Goal: Complete application form: Complete application form

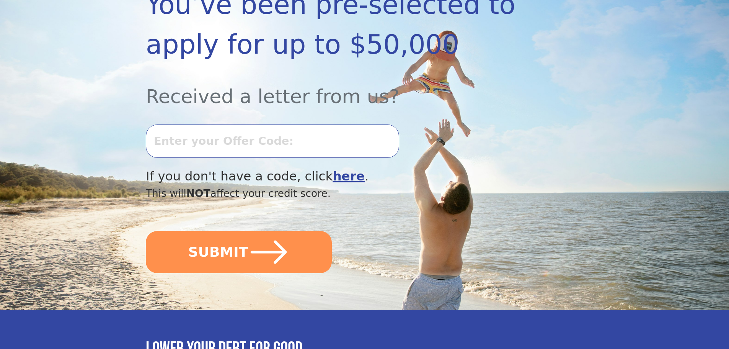
scroll to position [191, 0]
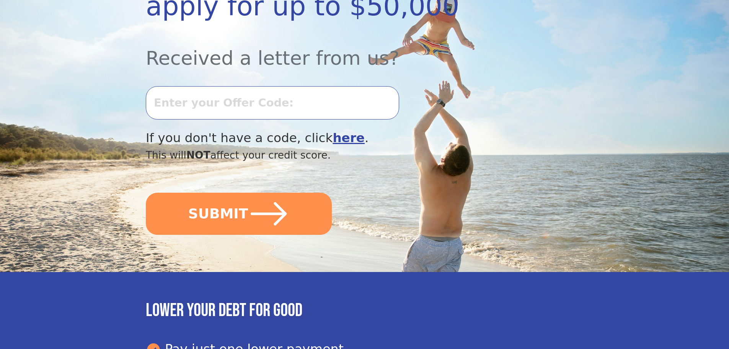
click at [333, 136] on b "here" at bounding box center [349, 138] width 32 height 15
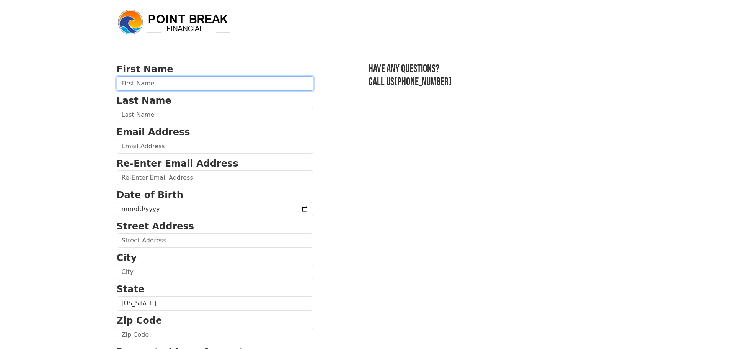
click at [156, 85] on input "text" at bounding box center [215, 83] width 197 height 15
type input "Mark"
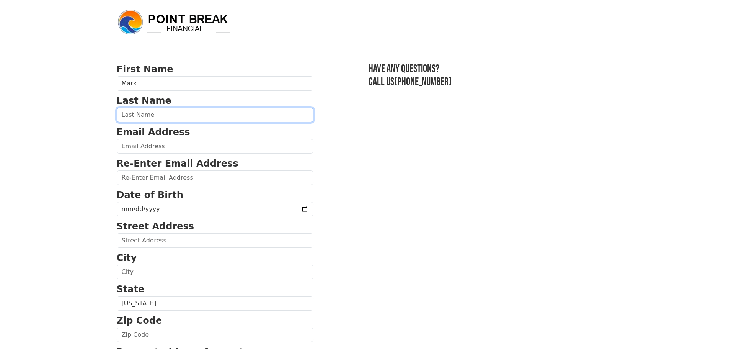
click at [150, 116] on input "text" at bounding box center [215, 115] width 197 height 15
type input "[PERSON_NAME]"
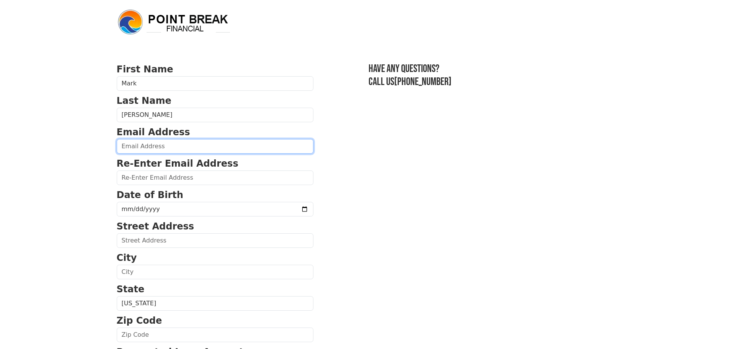
click at [152, 146] on input "email" at bounding box center [215, 146] width 197 height 15
type input "[EMAIL_ADDRESS][DOMAIN_NAME]"
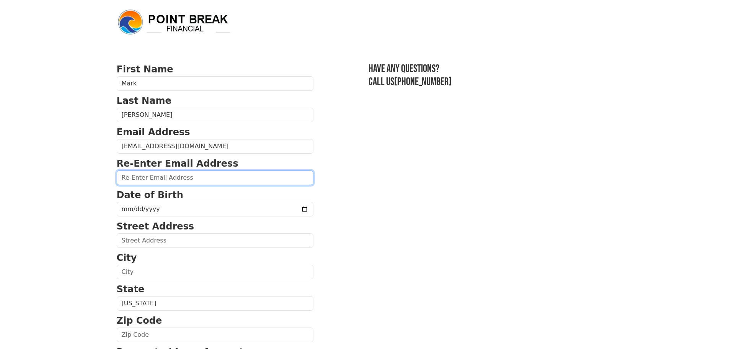
click at [157, 177] on input "email" at bounding box center [215, 177] width 197 height 15
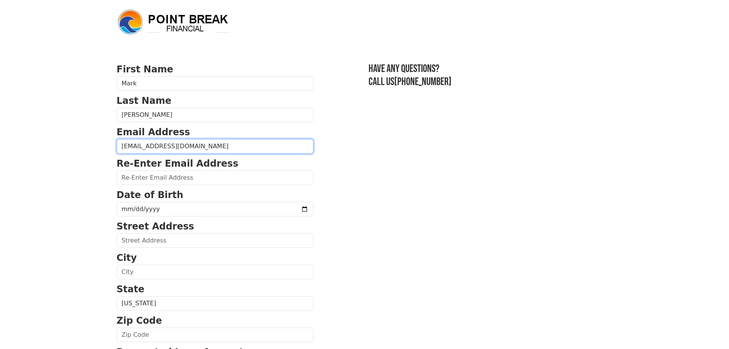
drag, startPoint x: 198, startPoint y: 146, endPoint x: 113, endPoint y: 144, distance: 85.8
click at [113, 144] on div "First Name [PERSON_NAME] Last Name [PERSON_NAME] Email Address [EMAIL_ADDRESS][…" at bounding box center [364, 318] width 505 height 636
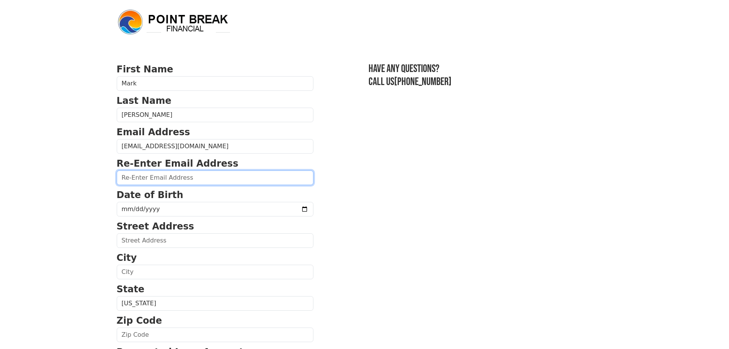
click at [162, 177] on input "email" at bounding box center [215, 177] width 197 height 15
paste input "[EMAIL_ADDRESS][DOMAIN_NAME]"
type input "[EMAIL_ADDRESS][DOMAIN_NAME]"
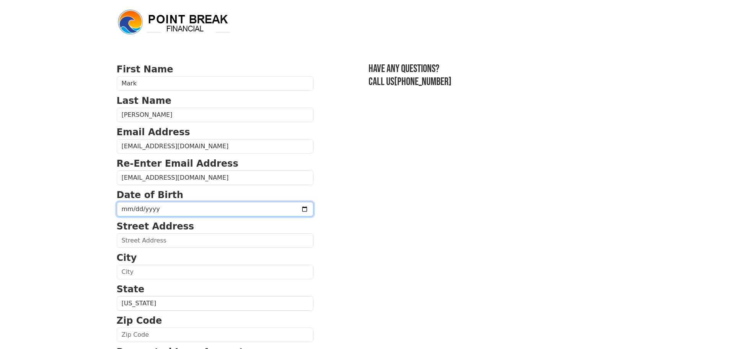
click at [158, 214] on input "date" at bounding box center [215, 209] width 197 height 15
click at [158, 209] on input "date" at bounding box center [215, 209] width 197 height 15
click at [159, 209] on input "date" at bounding box center [215, 209] width 197 height 15
type input "[DATE]"
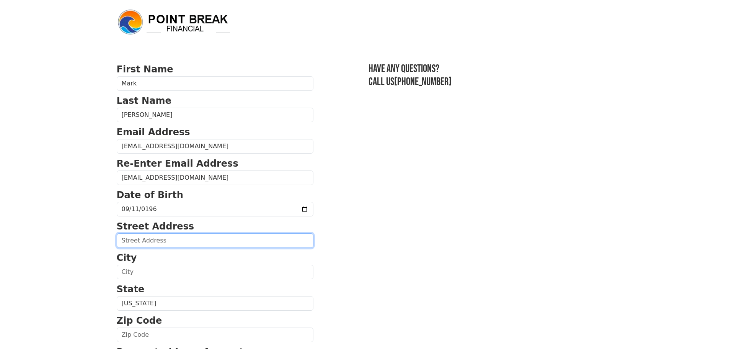
click at [167, 240] on input "text" at bounding box center [215, 240] width 197 height 15
type input "1549 Caminito Sicilia"
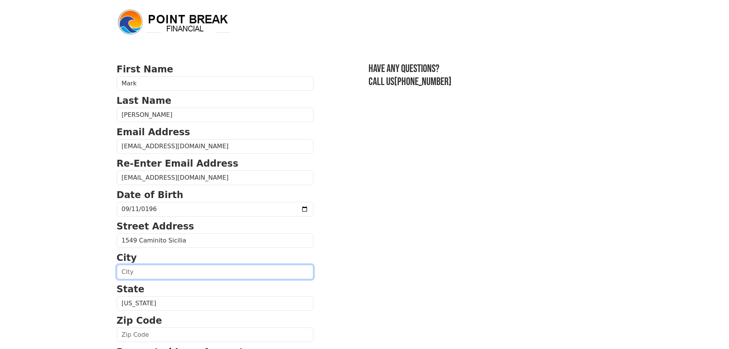
click at [139, 272] on input "text" at bounding box center [215, 271] width 197 height 15
type input "Chula Vista"
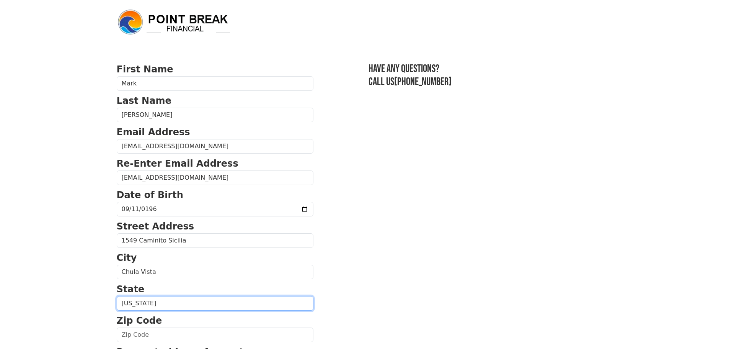
click at [155, 302] on select "[US_STATE] [US_STATE] [US_STATE] [US_STATE] [US_STATE] [US_STATE] [US_STATE] [U…" at bounding box center [215, 303] width 197 height 15
select select "CA"
click at [117, 296] on select "[US_STATE] [US_STATE] [US_STATE] [US_STATE] [US_STATE] [US_STATE] [US_STATE] [U…" at bounding box center [215, 303] width 197 height 15
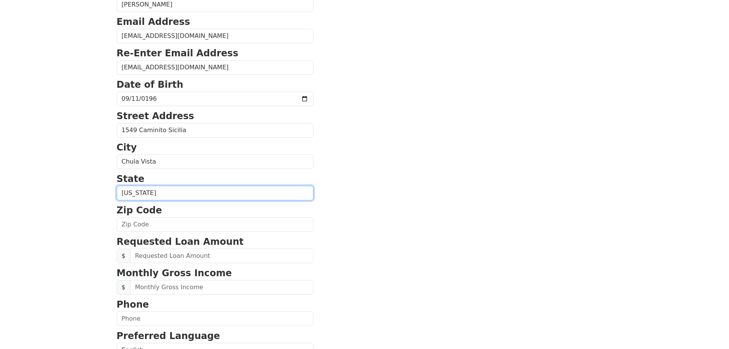
scroll to position [115, 0]
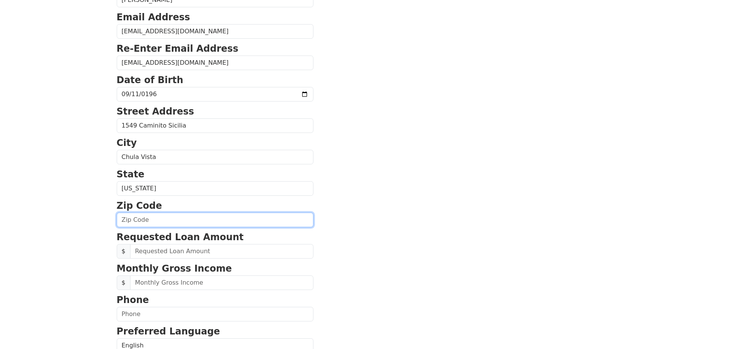
click at [166, 219] on input "text" at bounding box center [215, 219] width 197 height 15
type input "91915"
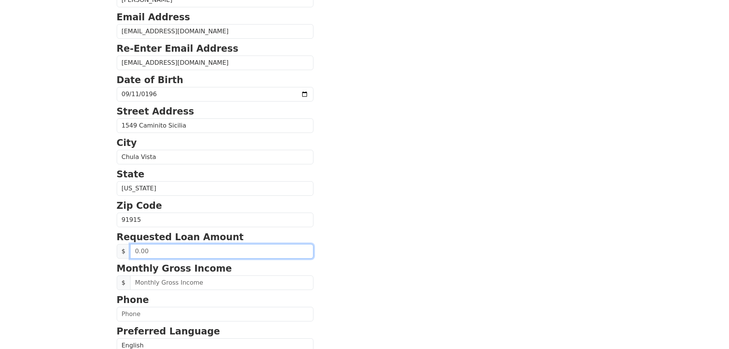
click at [155, 248] on input "text" at bounding box center [221, 251] width 183 height 15
click at [167, 248] on input "text" at bounding box center [221, 251] width 183 height 15
type input "35,000.00"
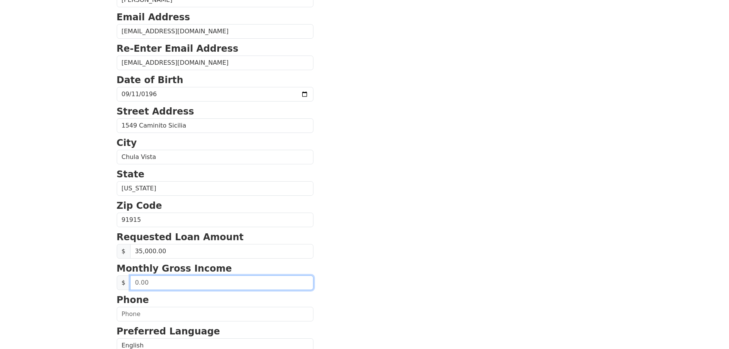
click at [183, 284] on input "text" at bounding box center [221, 282] width 183 height 15
type input "7,825.00"
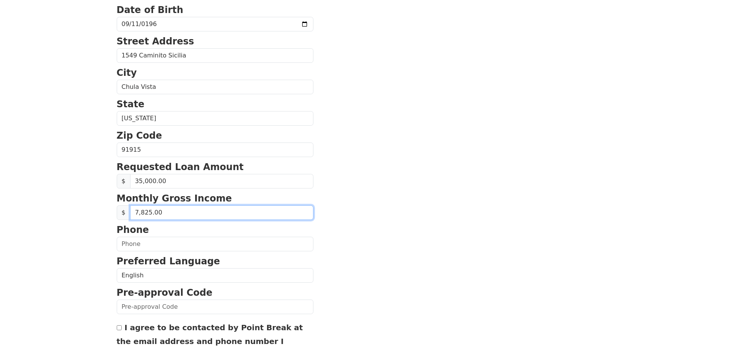
scroll to position [191, 0]
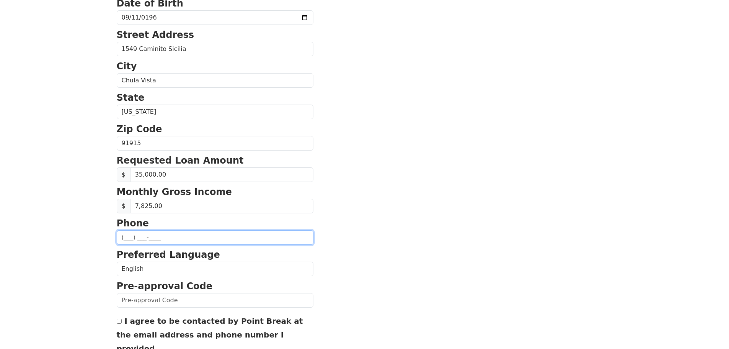
click at [166, 239] on input "text" at bounding box center [215, 237] width 197 height 15
type input "[PHONE_NUMBER]"
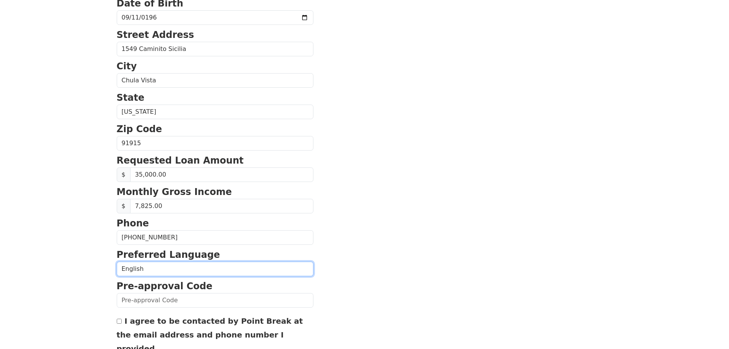
click at [156, 270] on select "English Spanish" at bounding box center [215, 268] width 197 height 15
click at [117, 261] on select "English Spanish" at bounding box center [215, 268] width 197 height 15
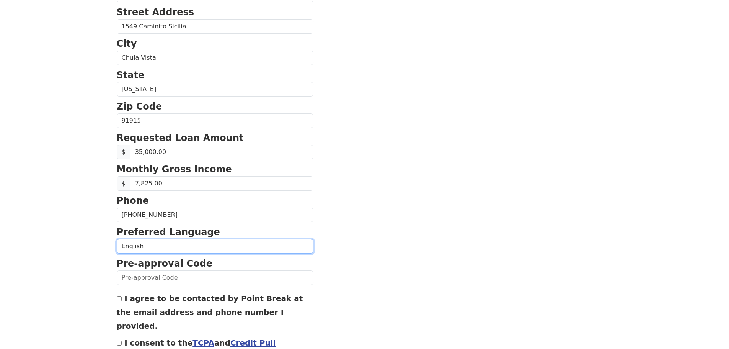
scroll to position [261, 0]
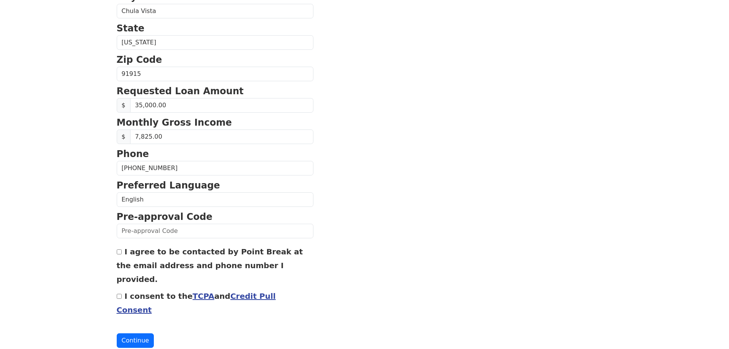
click at [119, 253] on input "I agree to be contacted by Point Break at the email address and phone number I …" at bounding box center [119, 251] width 5 height 5
checkbox input "true"
click at [117, 294] on input "I consent to the TCPA and Credit Pull Consent" at bounding box center [119, 296] width 5 height 5
checkbox input "true"
click at [130, 333] on button "Continue" at bounding box center [136, 340] width 38 height 15
